Goal: Task Accomplishment & Management: Complete application form

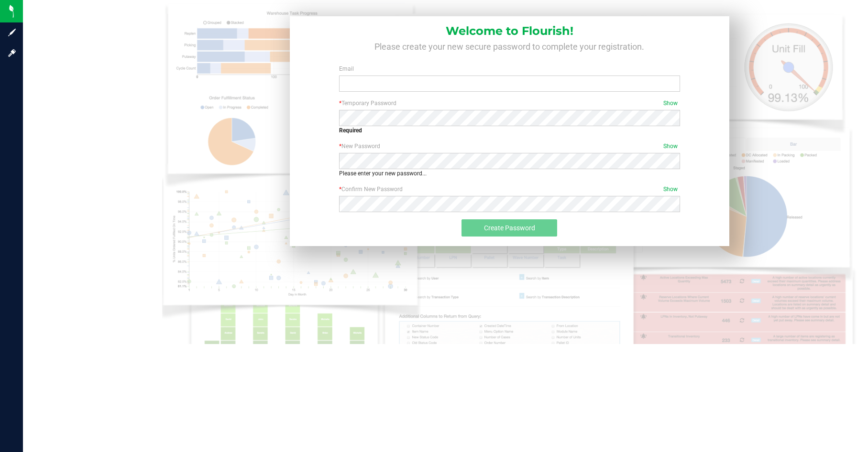
click at [282, 128] on img at bounding box center [509, 232] width 695 height 465
click at [184, 116] on img at bounding box center [509, 232] width 695 height 465
click at [287, 70] on div "Welcome to Flourish! Please create your new secure password to complete your re…" at bounding box center [510, 128] width 454 height 238
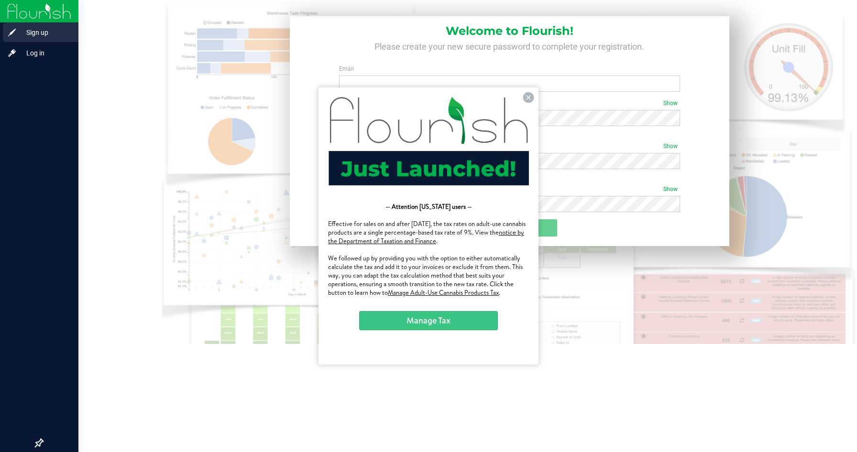
click at [4, 29] on div "Sign up" at bounding box center [41, 32] width 76 height 19
click at [23, 55] on span "Log in" at bounding box center [45, 52] width 57 height 11
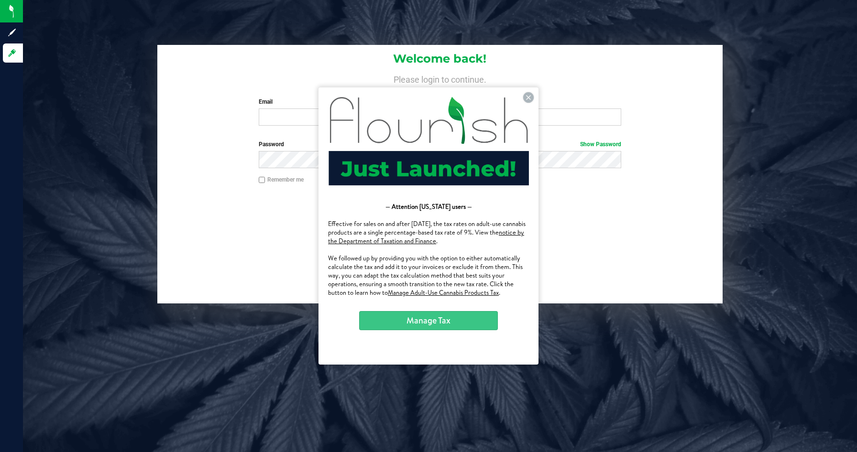
click at [523, 97] on div at bounding box center [428, 141] width 201 height 88
click at [526, 97] on icon at bounding box center [528, 97] width 11 height 11
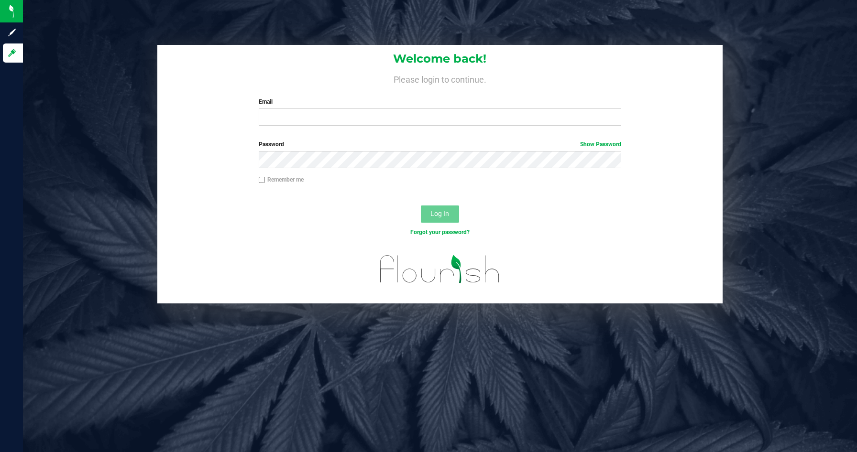
click at [351, 131] on div "Welcome back! Please login to continue. Email Required Please format your email…" at bounding box center [440, 89] width 566 height 88
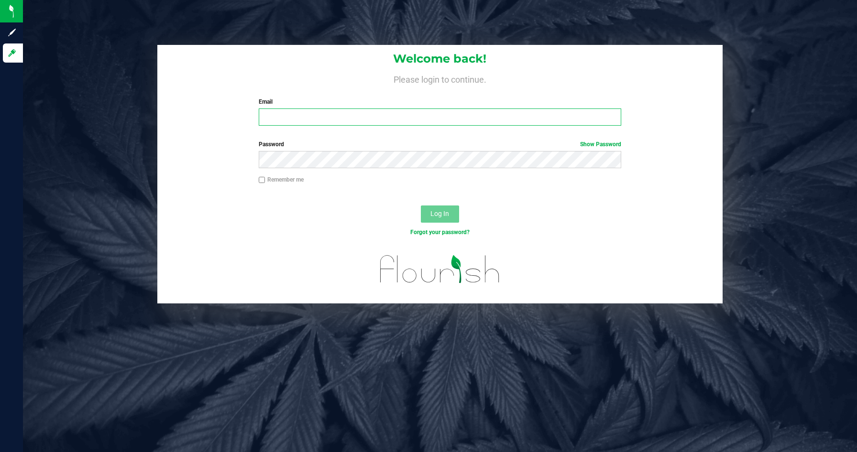
click at [322, 121] on input "Email" at bounding box center [440, 117] width 362 height 17
type input "[EMAIL_ADDRESS][DOMAIN_NAME]"
click at [439, 213] on button "Log In" at bounding box center [440, 214] width 38 height 17
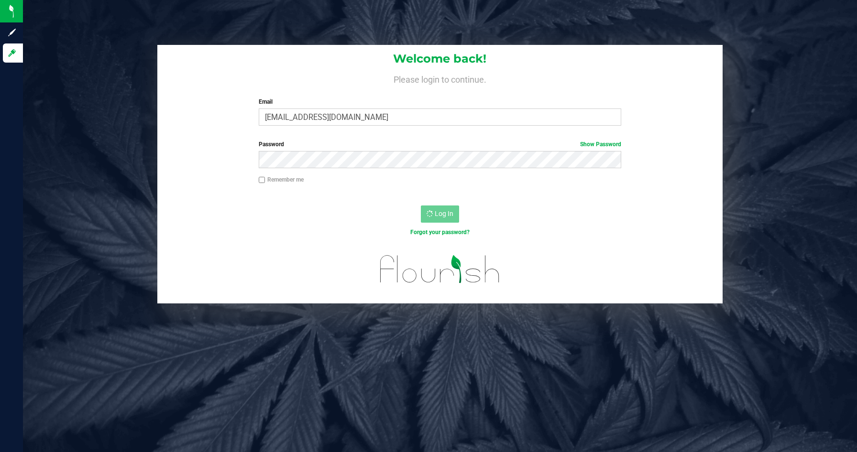
click at [266, 181] on label "Remember me" at bounding box center [281, 179] width 45 height 9
click at [265, 181] on input "Remember me" at bounding box center [262, 180] width 7 height 7
checkbox input "true"
click at [452, 201] on div "Log In" at bounding box center [440, 217] width 566 height 32
click at [594, 138] on form "Welcome back! Please login to continue. Email [PERSON_NAME][EMAIL_ADDRESS][DOMA…" at bounding box center [439, 174] width 551 height 259
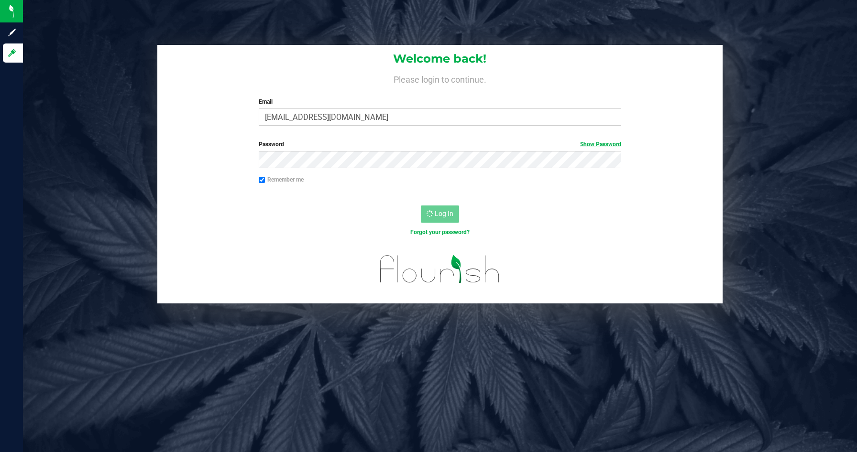
click at [589, 146] on link "Show Password" at bounding box center [600, 144] width 41 height 7
click at [589, 146] on link "Hide Password" at bounding box center [602, 144] width 38 height 7
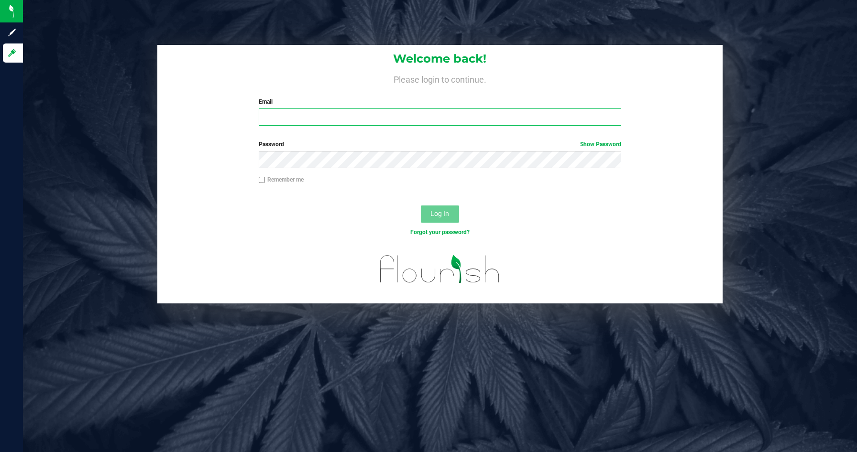
type input "Evan@puracali.com"
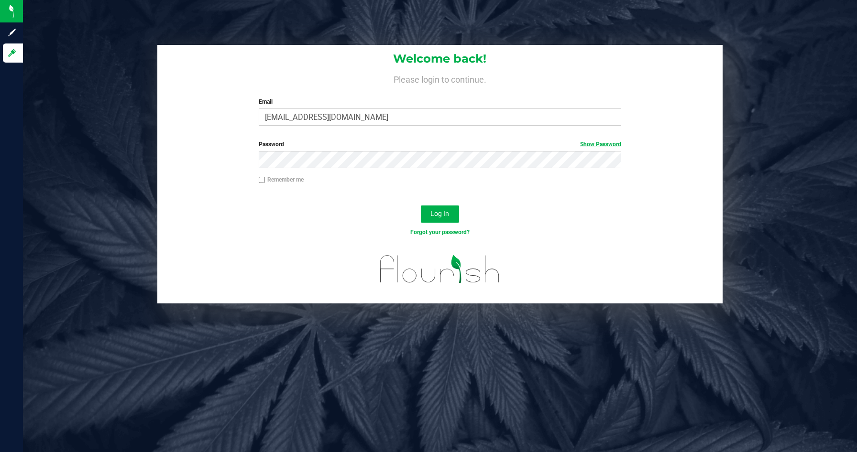
click at [617, 142] on link "Show Password" at bounding box center [600, 144] width 41 height 7
click at [433, 211] on span "Log In" at bounding box center [439, 214] width 19 height 8
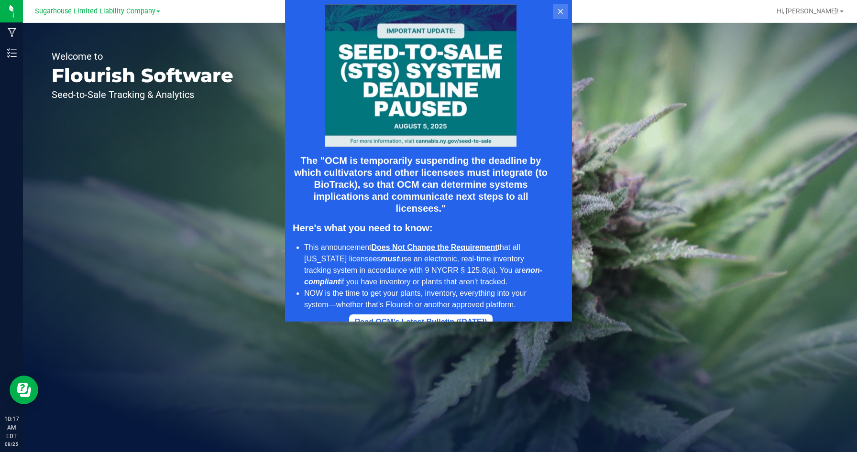
click at [556, 12] on button at bounding box center [560, 11] width 15 height 15
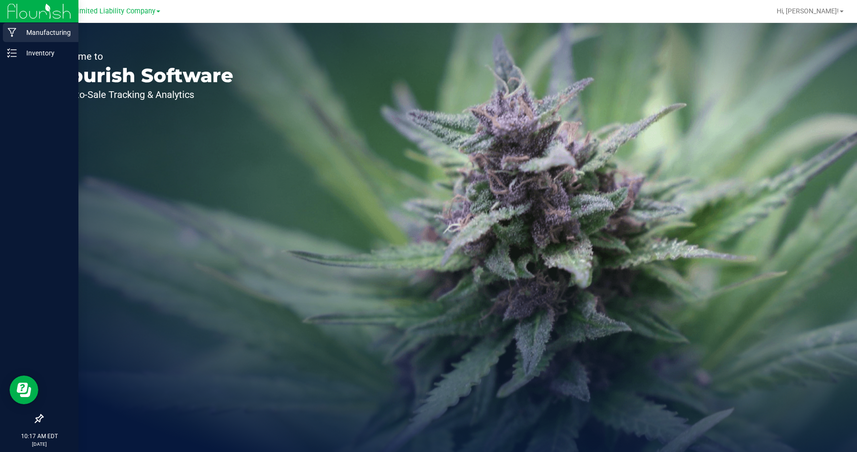
click at [28, 35] on p "Manufacturing" at bounding box center [45, 32] width 57 height 11
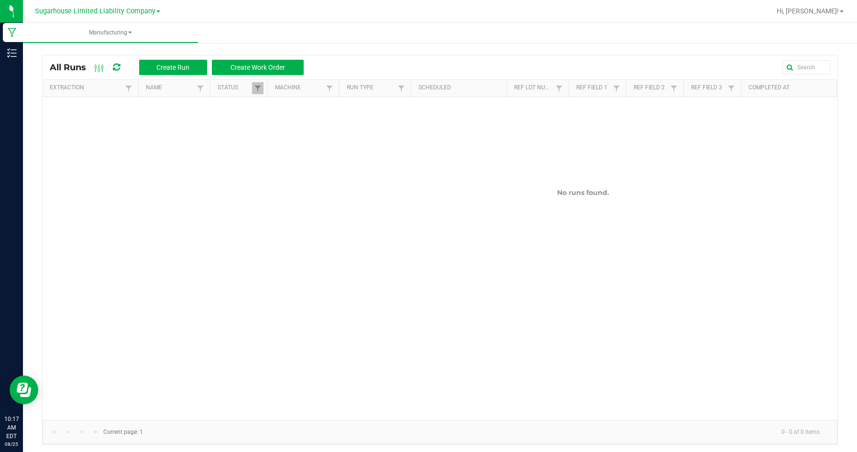
click at [101, 41] on link "Manufacturing" at bounding box center [110, 33] width 175 height 20
click at [100, 37] on link "Manufacturing" at bounding box center [110, 33] width 175 height 20
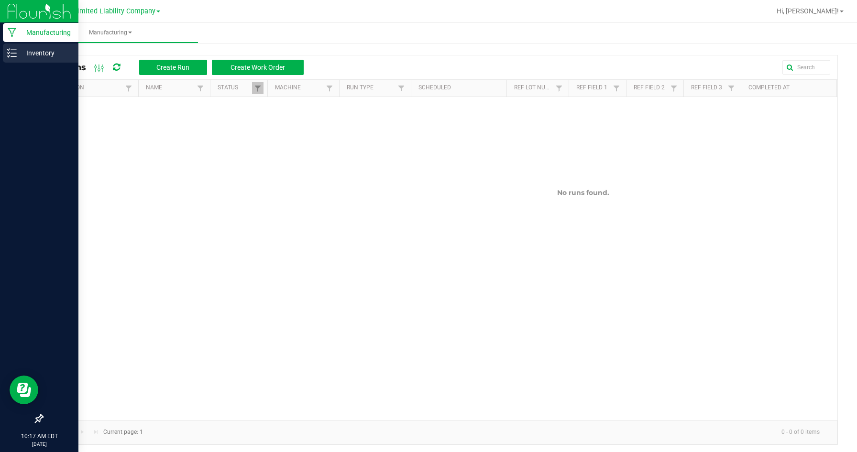
click at [17, 48] on p "Inventory" at bounding box center [45, 52] width 57 height 11
click at [16, 50] on line at bounding box center [13, 50] width 5 height 0
click at [16, 51] on icon at bounding box center [12, 53] width 10 height 10
click at [39, 58] on p "Inventory" at bounding box center [45, 52] width 57 height 11
click at [44, 127] on div at bounding box center [39, 237] width 78 height 346
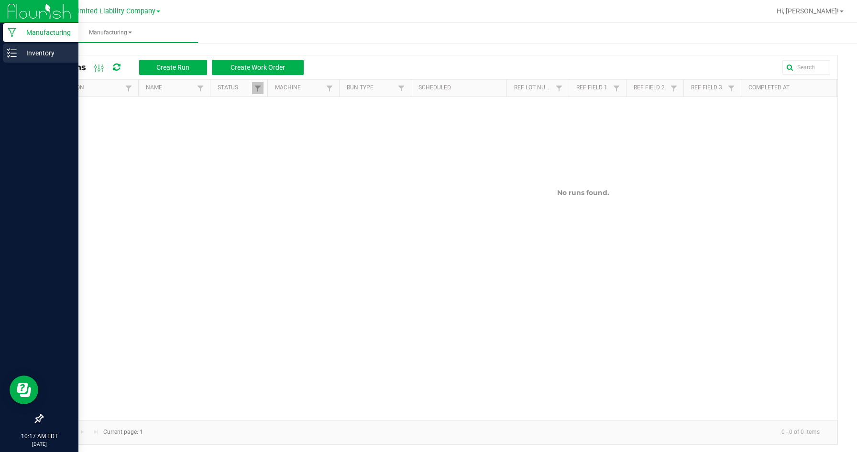
click at [38, 51] on p "Inventory" at bounding box center [45, 52] width 57 height 11
click at [13, 58] on div "Inventory" at bounding box center [41, 53] width 76 height 19
click at [20, 55] on p "Inventory" at bounding box center [45, 52] width 57 height 11
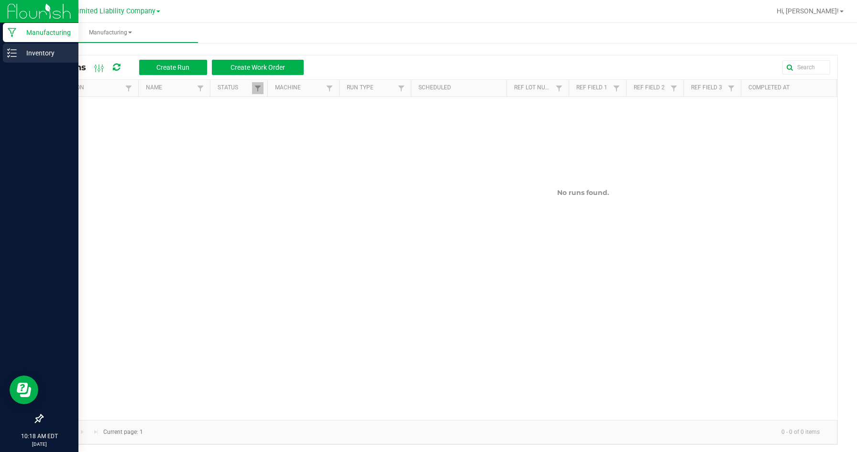
click at [23, 54] on p "Inventory" at bounding box center [45, 52] width 57 height 11
click at [34, 5] on img at bounding box center [39, 11] width 64 height 22
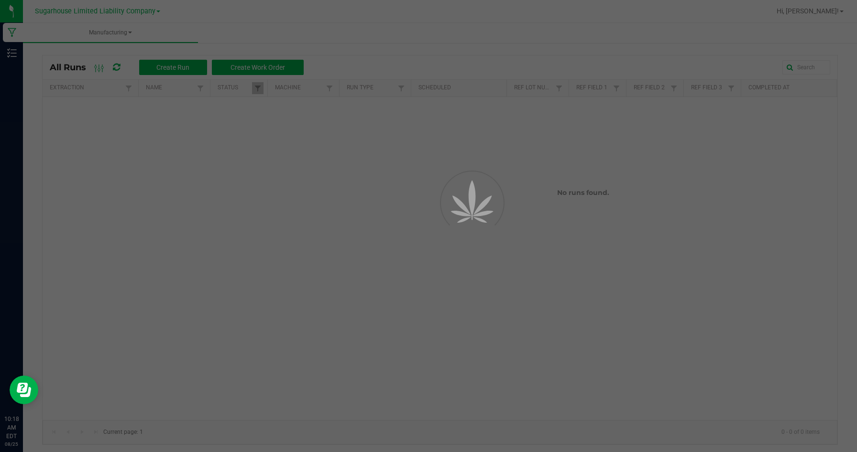
click at [10, 62] on div at bounding box center [428, 226] width 857 height 452
click at [10, 54] on div at bounding box center [428, 226] width 857 height 452
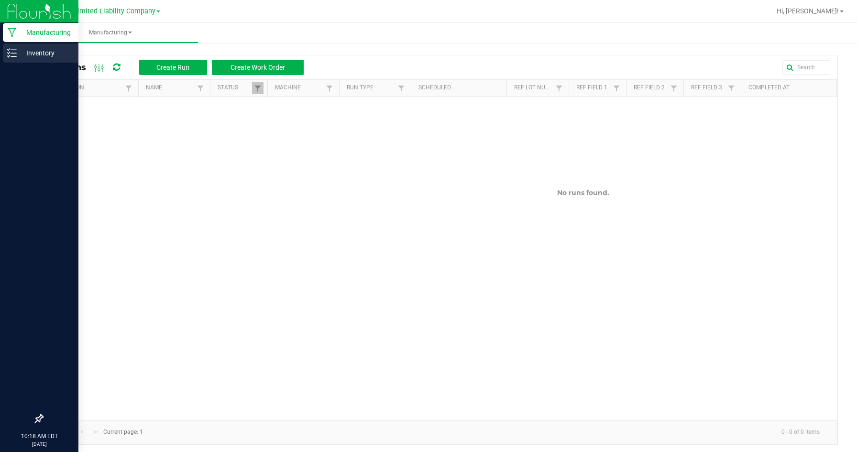
click at [19, 57] on p "Inventory" at bounding box center [45, 52] width 57 height 11
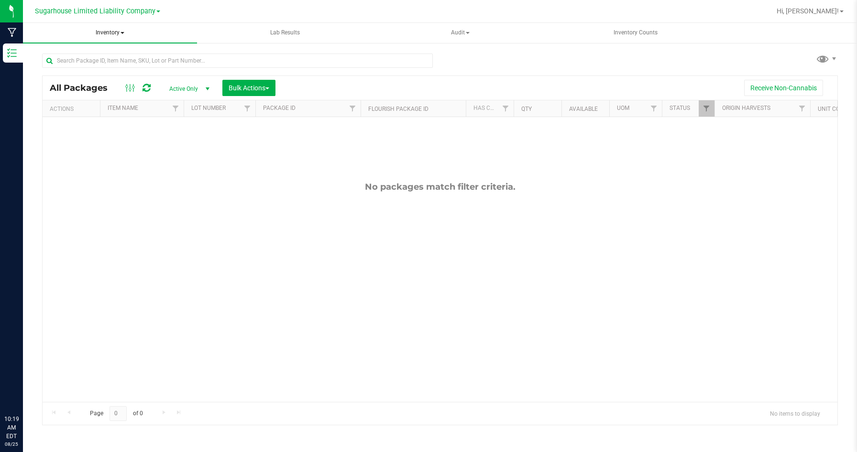
click at [148, 29] on span "Inventory" at bounding box center [110, 33] width 174 height 20
click at [81, 67] on span "All inventory" at bounding box center [68, 69] width 65 height 8
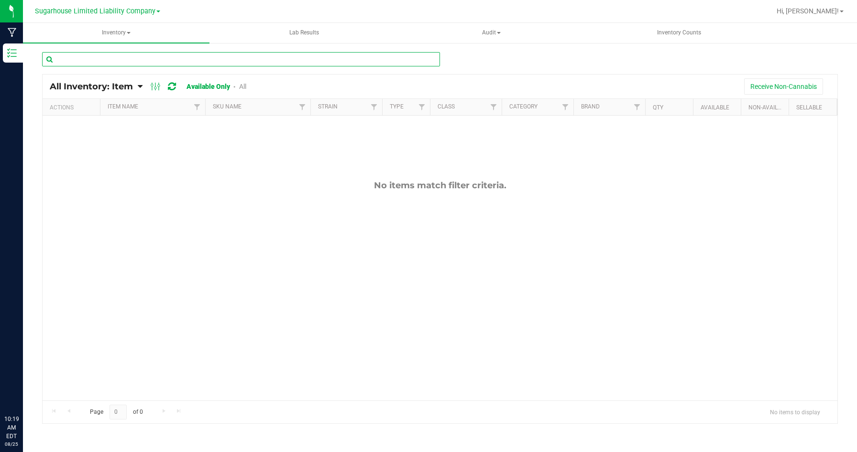
click at [131, 63] on input "text" at bounding box center [241, 59] width 398 height 14
click at [116, 35] on span "Inventory" at bounding box center [116, 33] width 186 height 20
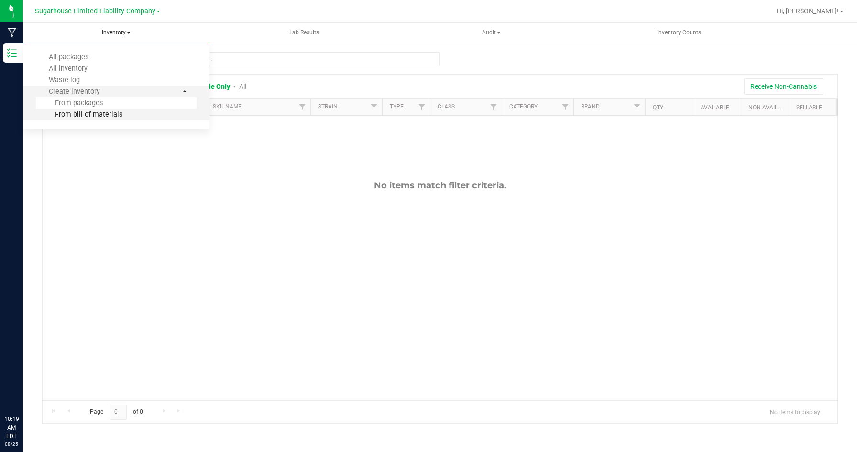
click at [106, 110] on li "From bill of materials" at bounding box center [116, 114] width 161 height 11
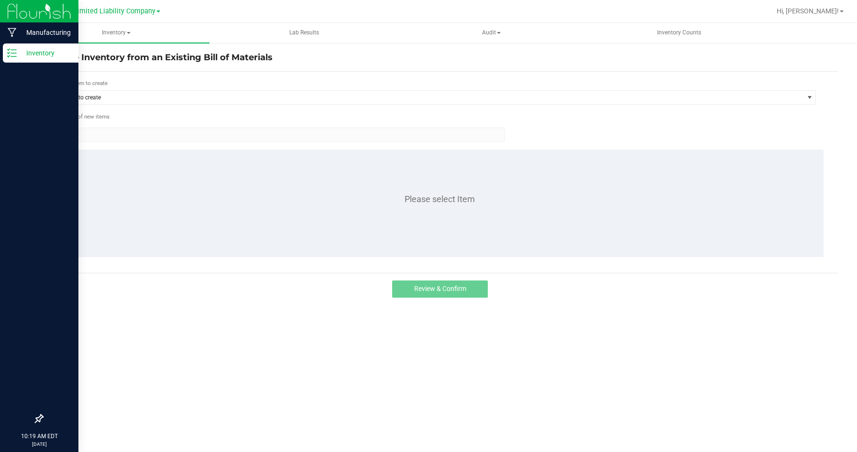
click at [13, 60] on div "Inventory" at bounding box center [41, 53] width 76 height 19
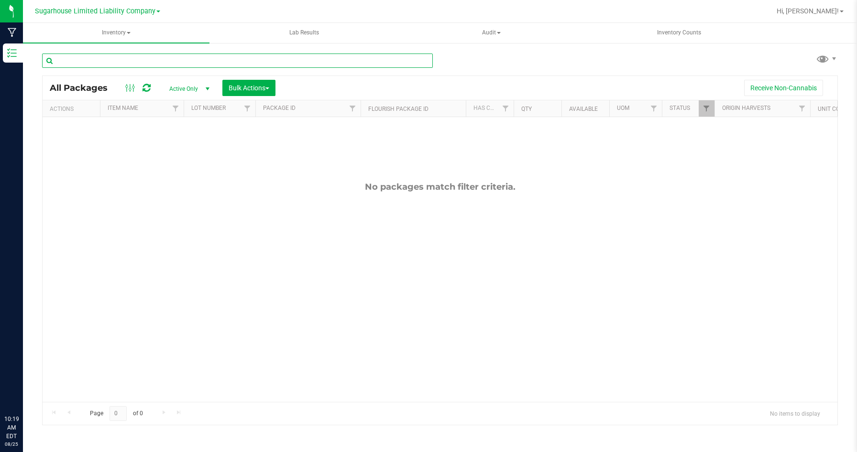
click at [87, 64] on input "text" at bounding box center [237, 61] width 391 height 14
click at [117, 34] on span "Inventory" at bounding box center [116, 33] width 186 height 20
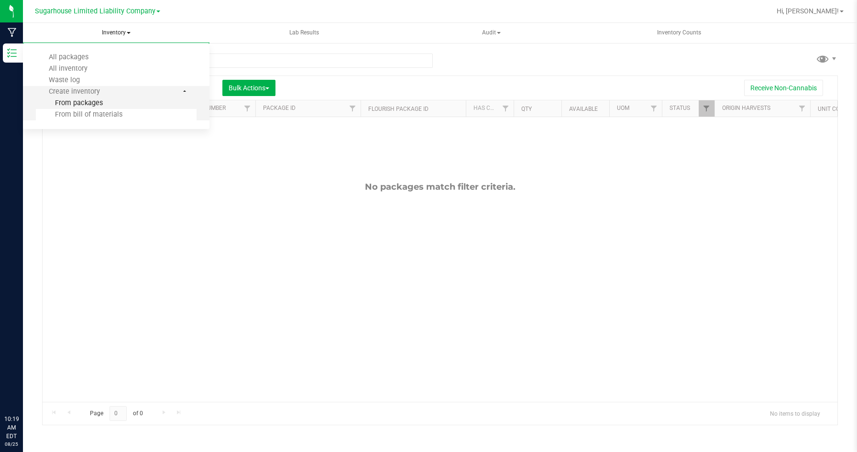
click at [88, 105] on span "From packages" at bounding box center [69, 103] width 67 height 8
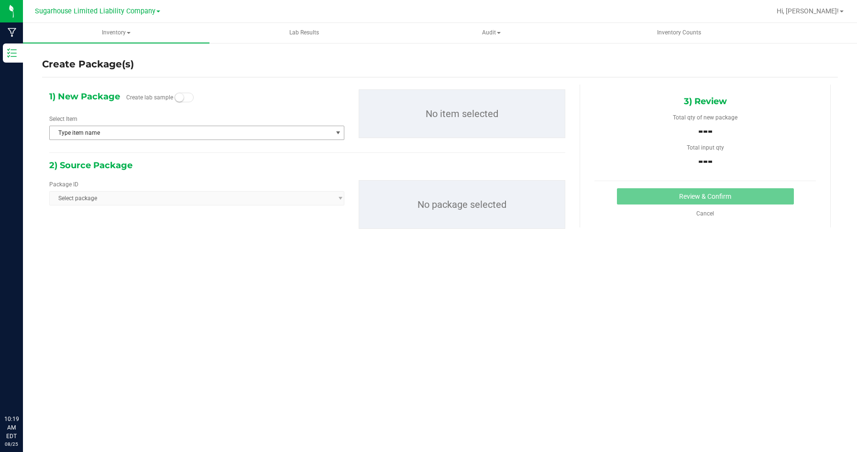
click at [72, 133] on span "Type item name" at bounding box center [191, 132] width 282 height 13
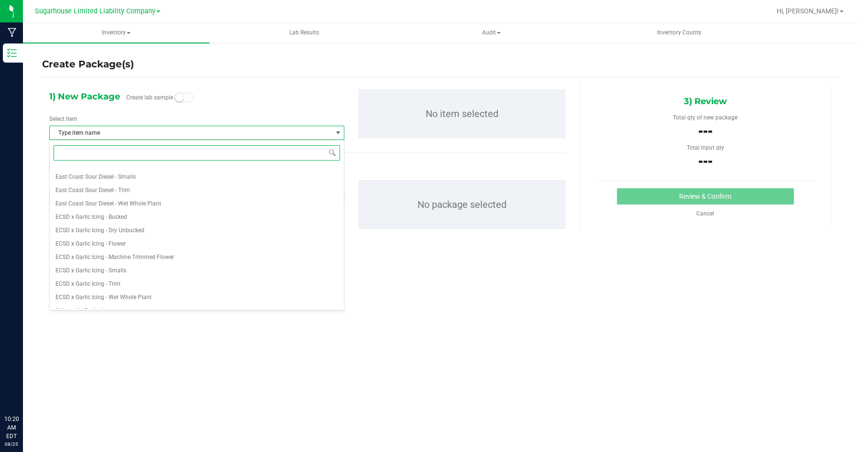
scroll to position [2016, 0]
click at [83, 139] on span "Type item name" at bounding box center [196, 133] width 295 height 14
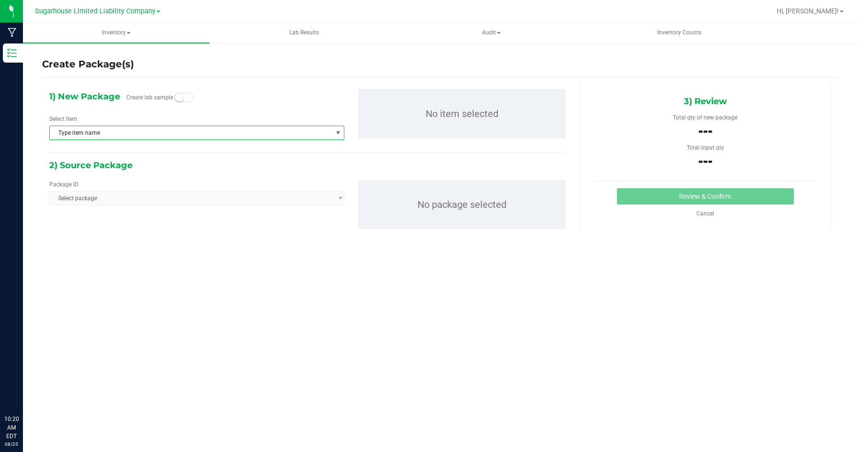
click at [82, 138] on span "Type item name" at bounding box center [191, 132] width 282 height 13
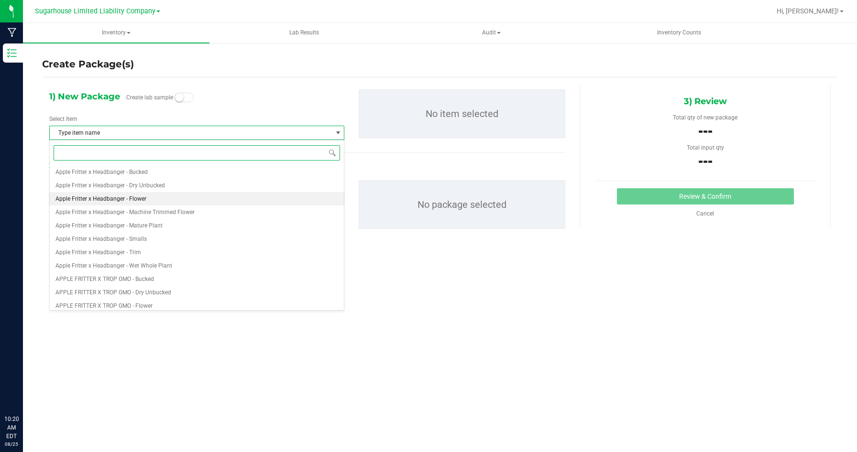
click at [93, 196] on span "Apple Fritter x Headbanger - Flower" at bounding box center [100, 199] width 91 height 7
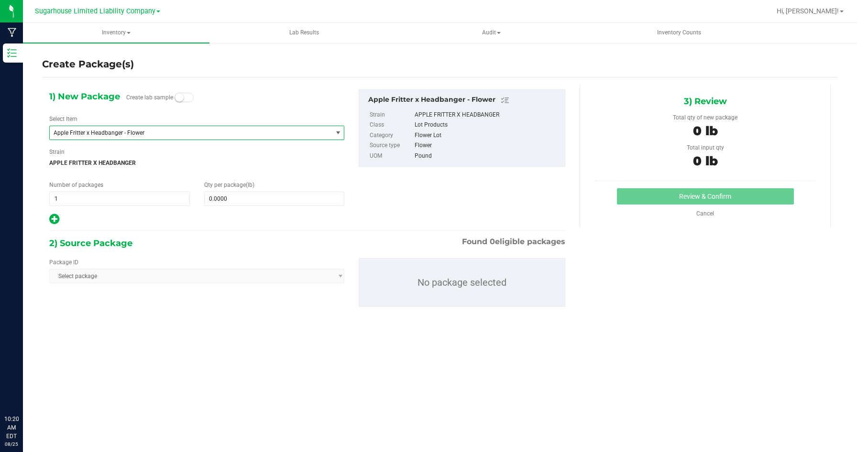
click at [89, 278] on span "Select package" at bounding box center [196, 276] width 295 height 14
click at [94, 274] on span "Select package" at bounding box center [196, 276] width 295 height 14
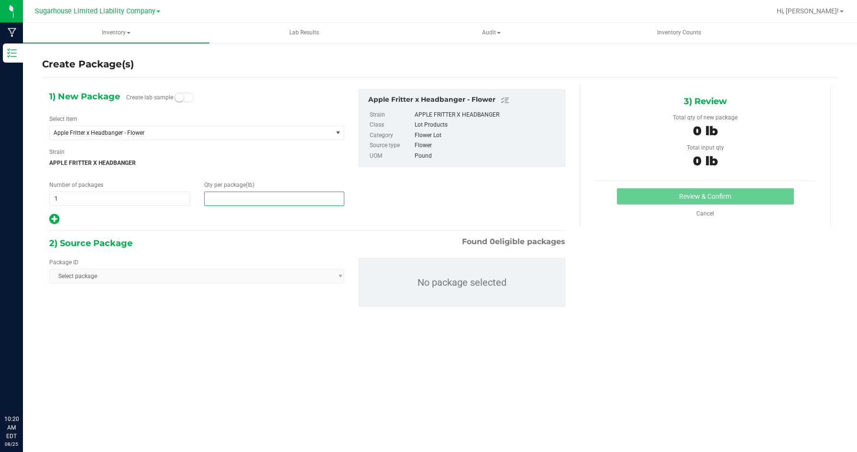
click at [222, 204] on span at bounding box center [274, 199] width 141 height 14
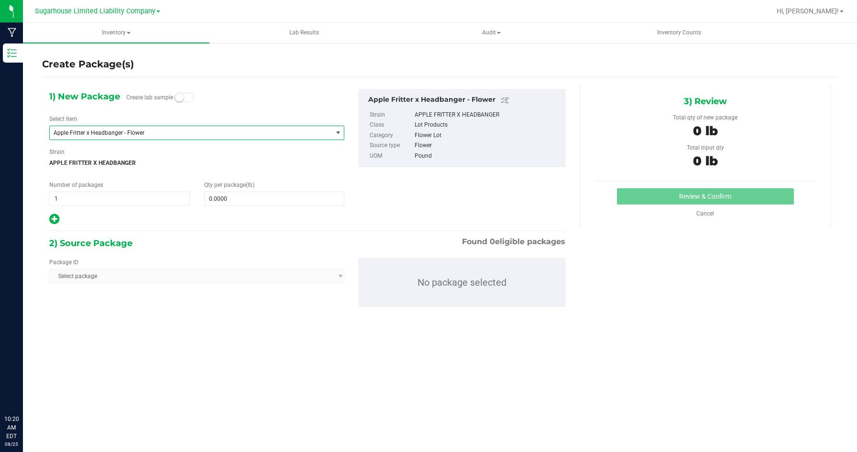
click at [134, 137] on span "Apple Fritter x Headbanger - Flower" at bounding box center [191, 132] width 282 height 13
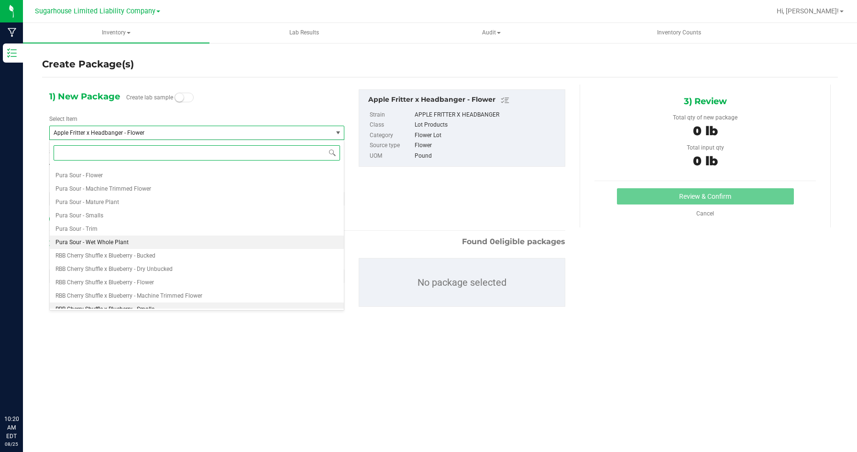
scroll to position [4543, 0]
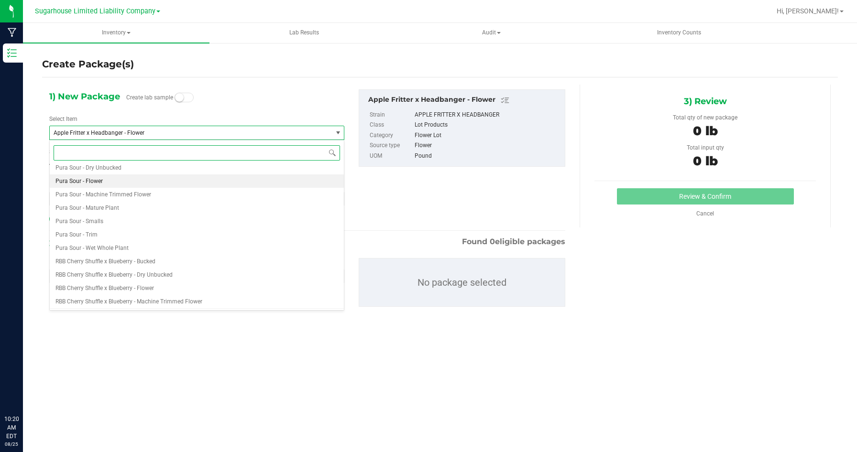
click at [133, 186] on li "Pura Sour - Flower" at bounding box center [197, 181] width 294 height 13
type input "0.0000"
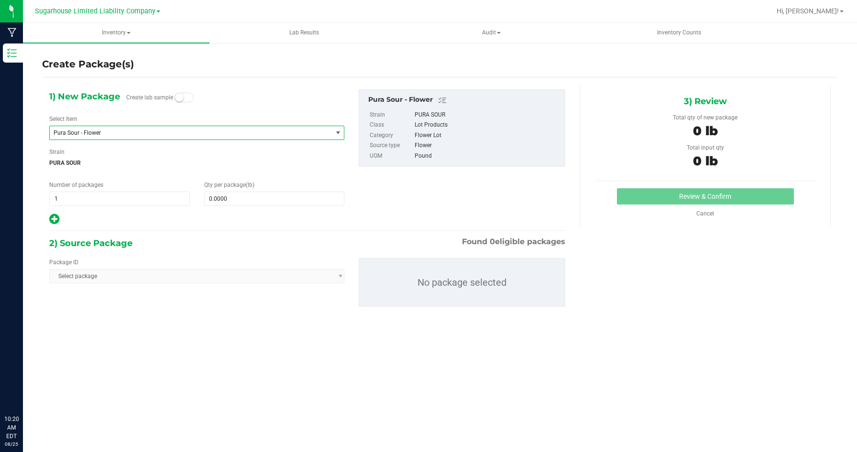
click at [132, 274] on span "Select package" at bounding box center [196, 276] width 295 height 14
click at [132, 276] on span "Select package" at bounding box center [196, 276] width 295 height 14
click at [191, 280] on span "Select package" at bounding box center [196, 276] width 295 height 14
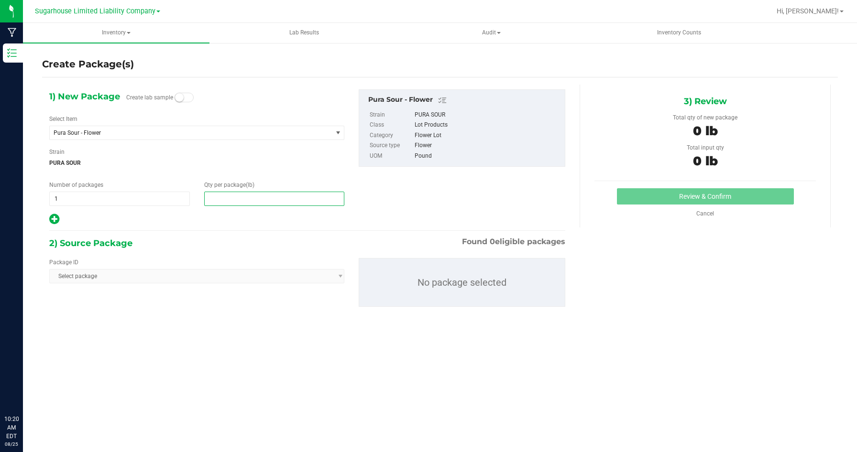
click at [215, 203] on span at bounding box center [274, 199] width 141 height 14
click at [215, 204] on input "text" at bounding box center [275, 198] width 140 height 13
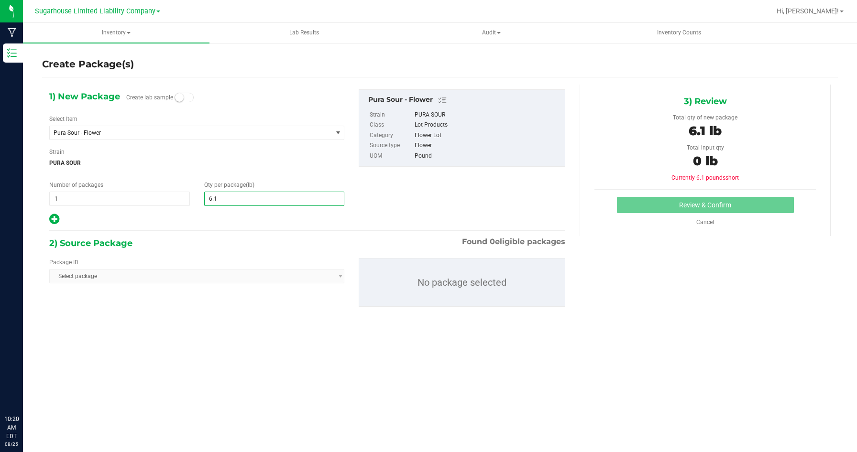
type input "6.19"
type input "6.1900"
click at [133, 276] on span "Select package" at bounding box center [196, 276] width 295 height 14
click at [138, 274] on span "Select package" at bounding box center [196, 276] width 295 height 14
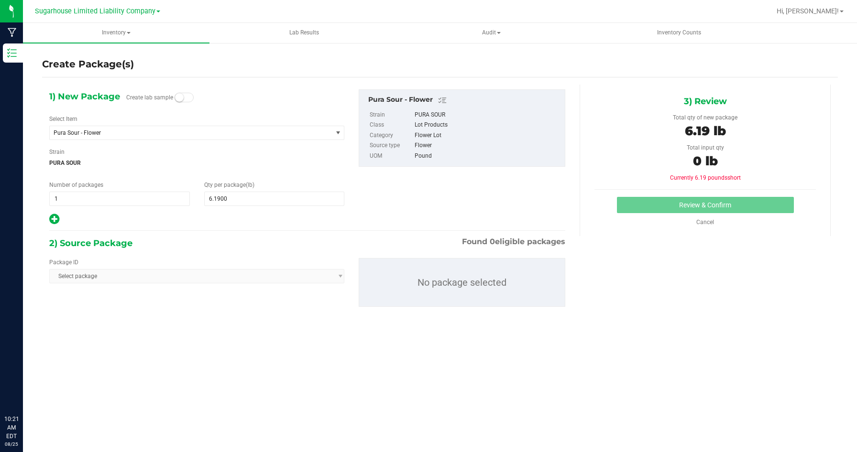
click at [348, 242] on div "2) Source Package Found 0 eligible packages" at bounding box center [307, 243] width 516 height 14
click at [157, 203] on span "1 1" at bounding box center [119, 199] width 141 height 14
click at [157, 203] on input "1" at bounding box center [120, 198] width 140 height 13
